Goal: Task Accomplishment & Management: Use online tool/utility

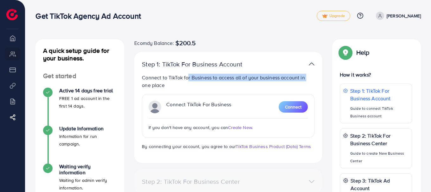
drag, startPoint x: 185, startPoint y: 78, endPoint x: 305, endPoint y: 78, distance: 119.8
click at [305, 78] on p "Connect to TikTok for Business to access all of your business account in one pl…" at bounding box center [228, 81] width 173 height 15
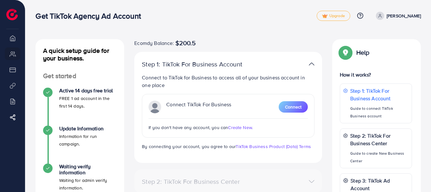
click at [227, 38] on div "A quick setup guide for your business. Get started Active 14 days free trial FR…" at bounding box center [228, 159] width 406 height 318
click at [303, 105] on button "Connect" at bounding box center [293, 106] width 29 height 11
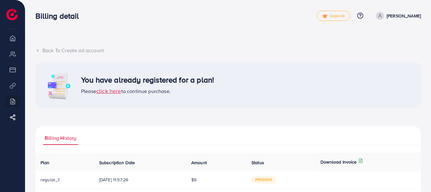
click at [42, 48] on div "Back To Create ad account" at bounding box center [228, 50] width 386 height 7
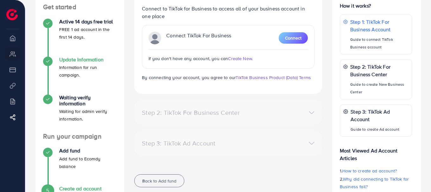
scroll to position [32, 0]
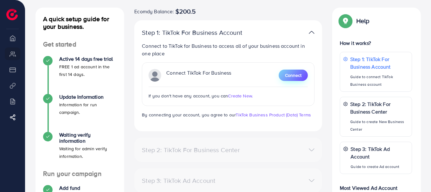
click at [292, 77] on span "Connect" at bounding box center [293, 75] width 16 height 6
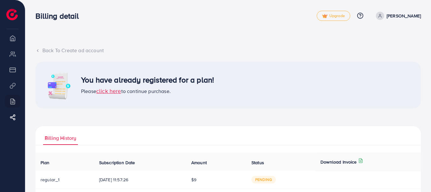
click at [113, 93] on span "click here" at bounding box center [108, 91] width 25 height 8
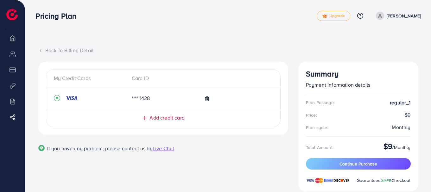
click at [48, 48] on div "Back To Billing Detail" at bounding box center [228, 50] width 380 height 7
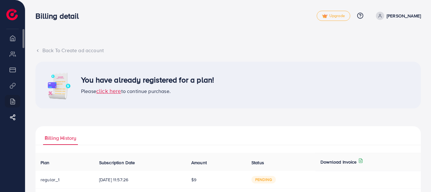
click at [12, 42] on li "Overview" at bounding box center [12, 38] width 25 height 13
click at [12, 38] on li "Overview" at bounding box center [12, 38] width 25 height 13
click at [14, 12] on img at bounding box center [11, 14] width 11 height 11
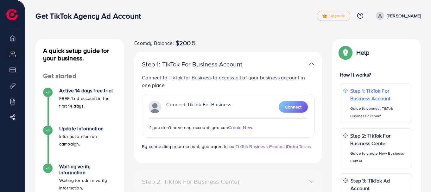
click at [243, 127] on span "Create New." at bounding box center [240, 128] width 25 height 6
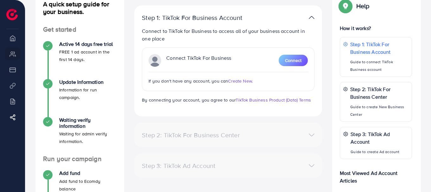
scroll to position [31, 0]
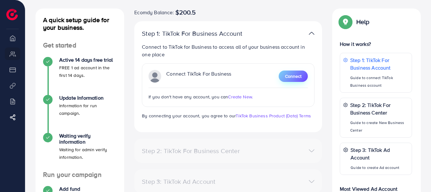
click at [285, 77] on span "Connect" at bounding box center [293, 76] width 16 height 6
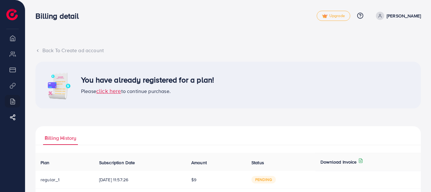
click at [62, 49] on div "Back To Create ad account" at bounding box center [228, 50] width 386 height 7
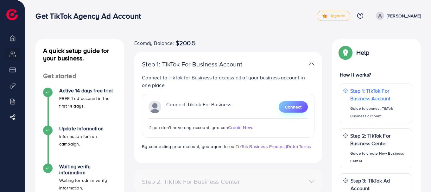
click at [290, 106] on span "Connect" at bounding box center [293, 107] width 16 height 6
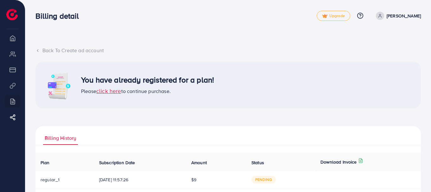
click at [38, 49] on icon at bounding box center [37, 50] width 4 height 4
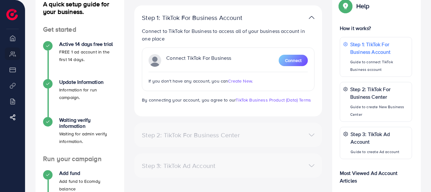
scroll to position [63, 0]
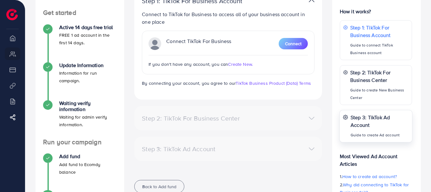
click at [375, 126] on p "Step 3: TikTok Ad Account" at bounding box center [380, 121] width 59 height 15
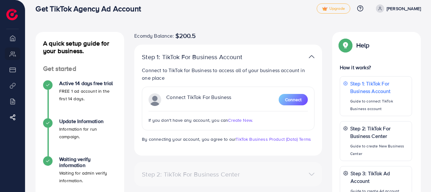
scroll to position [0, 0]
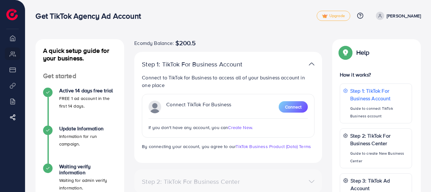
click at [10, 21] on div at bounding box center [34, 11] width 69 height 23
click at [11, 16] on img at bounding box center [11, 14] width 11 height 11
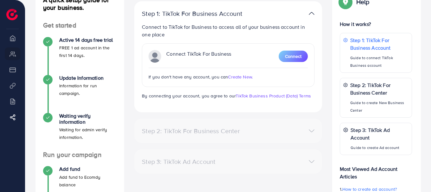
scroll to position [126, 0]
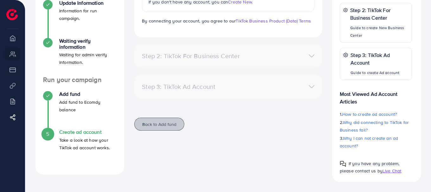
click at [165, 128] on button "Back to Add fund" at bounding box center [159, 124] width 50 height 13
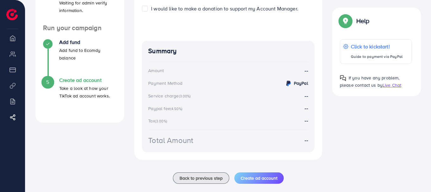
scroll to position [189, 0]
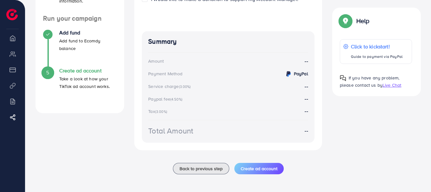
click at [48, 70] on span "5" at bounding box center [47, 72] width 3 height 7
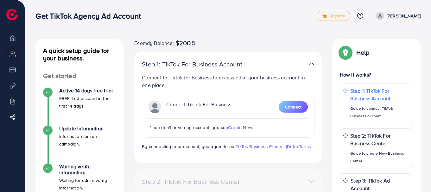
click at [345, 54] on img at bounding box center [345, 52] width 11 height 11
click at [346, 54] on img at bounding box center [345, 52] width 11 height 11
